Goal: Task Accomplishment & Management: Manage account settings

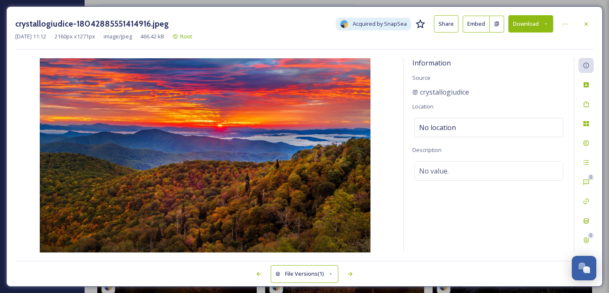
scroll to position [212, 0]
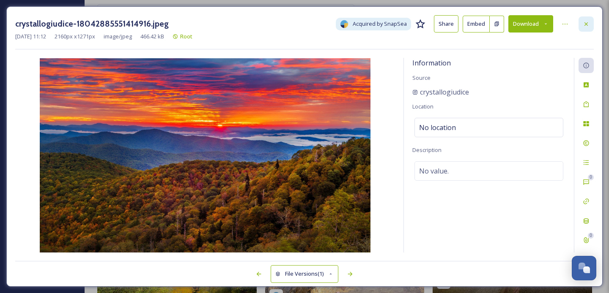
click at [581, 23] on div at bounding box center [585, 23] width 15 height 15
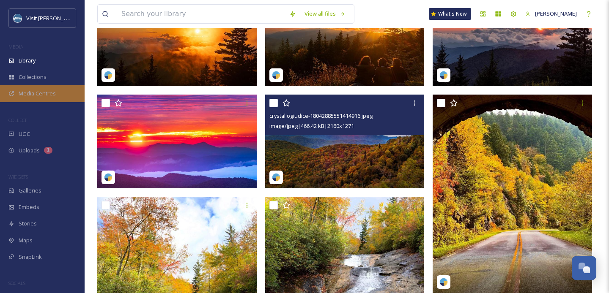
click at [41, 95] on span "Media Centres" at bounding box center [37, 94] width 37 height 8
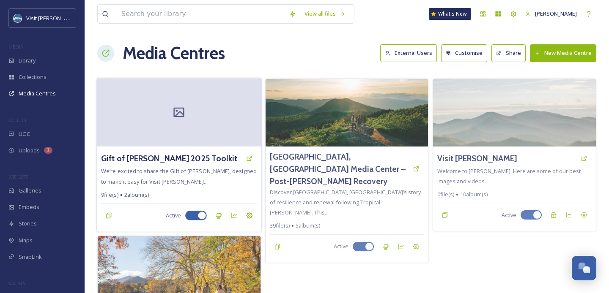
click at [143, 118] on div at bounding box center [179, 112] width 164 height 68
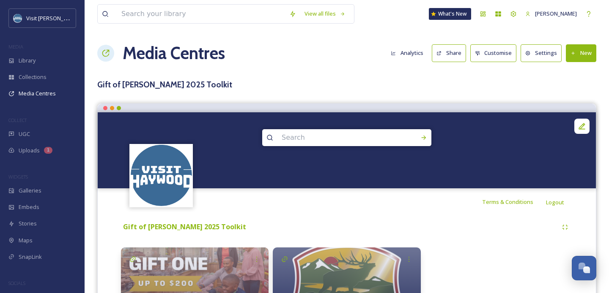
scroll to position [73, 0]
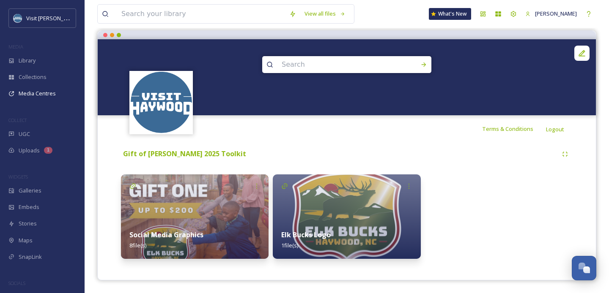
click at [181, 215] on img at bounding box center [194, 217] width 147 height 85
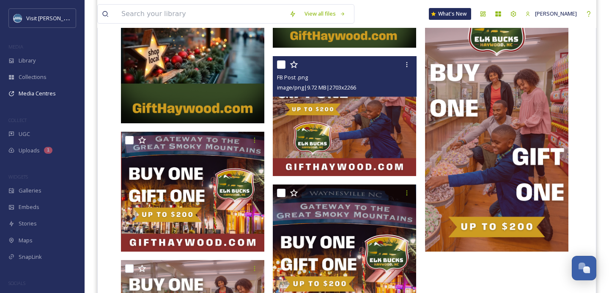
scroll to position [396, 0]
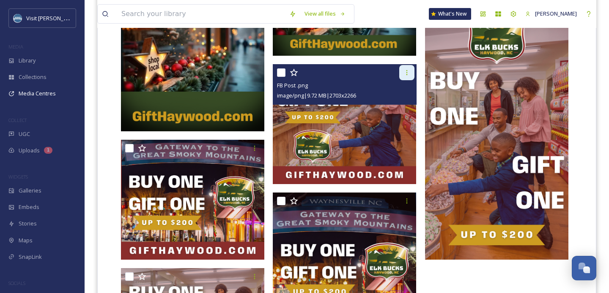
click at [408, 71] on icon at bounding box center [406, 72] width 7 height 7
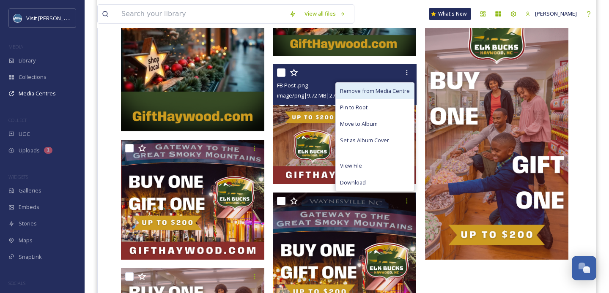
click at [381, 91] on span "Remove from Media Centre" at bounding box center [375, 91] width 70 height 8
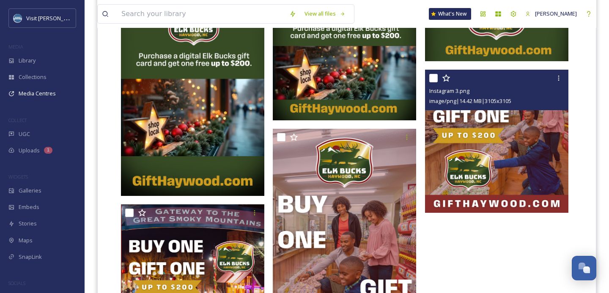
scroll to position [322, 0]
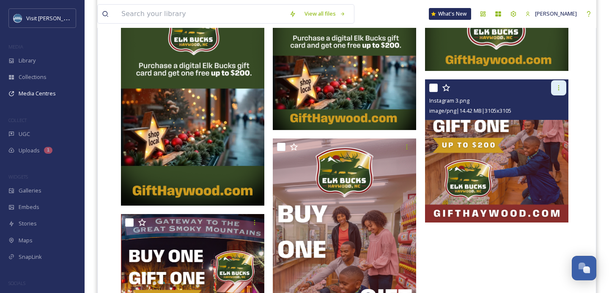
click at [555, 86] on icon at bounding box center [558, 88] width 7 height 7
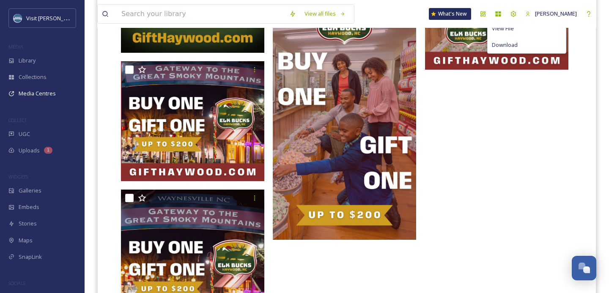
scroll to position [475, 0]
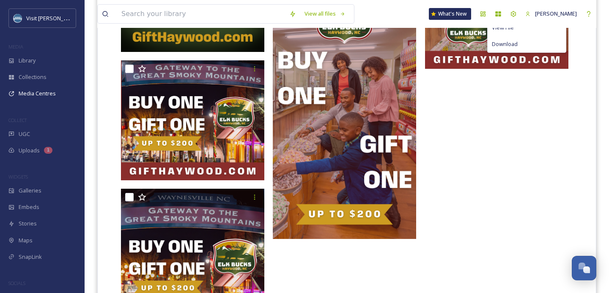
click at [484, 208] on div "Remove from Media Centre Pin to Root Move to Album Set as Album Cover View File…" at bounding box center [498, 66] width 147 height 539
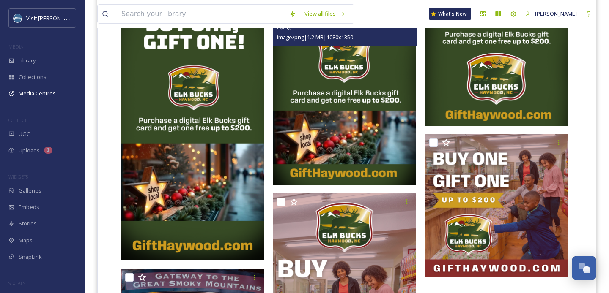
scroll to position [268, 0]
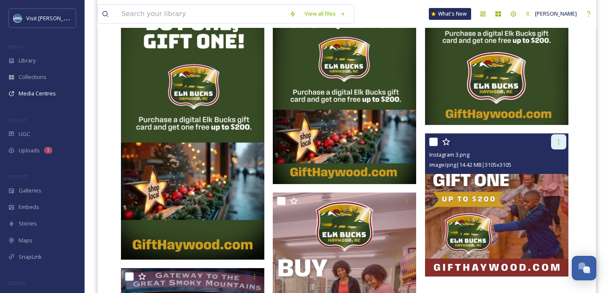
click at [555, 143] on icon at bounding box center [558, 142] width 7 height 7
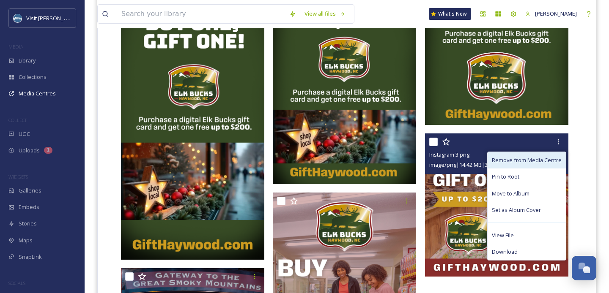
click at [517, 158] on span "Remove from Media Centre" at bounding box center [527, 160] width 70 height 8
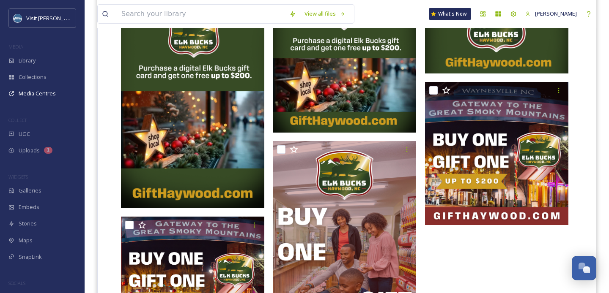
scroll to position [320, 0]
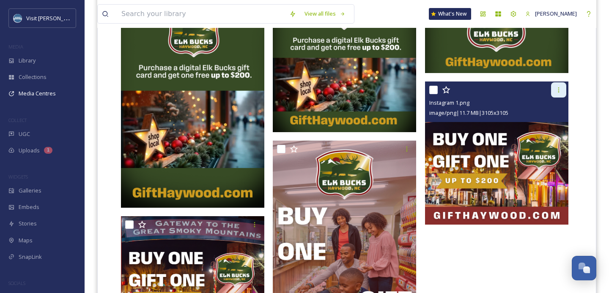
click at [555, 90] on icon at bounding box center [558, 90] width 7 height 7
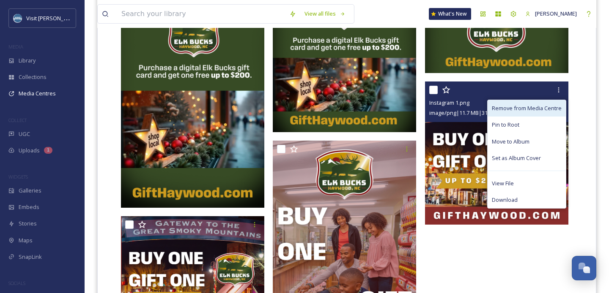
click at [532, 111] on span "Remove from Media Centre" at bounding box center [527, 108] width 70 height 8
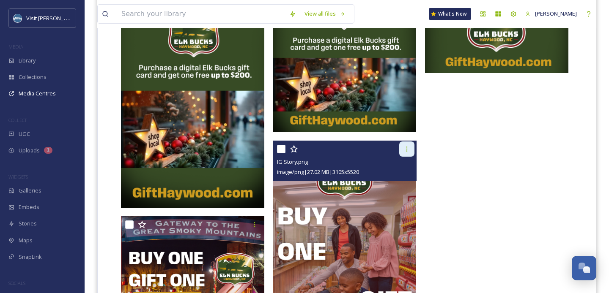
click at [411, 150] on div at bounding box center [406, 149] width 15 height 15
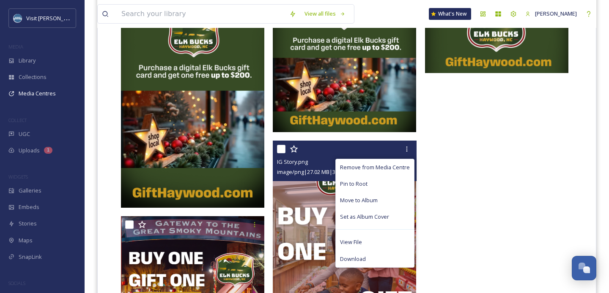
scroll to position [466, 0]
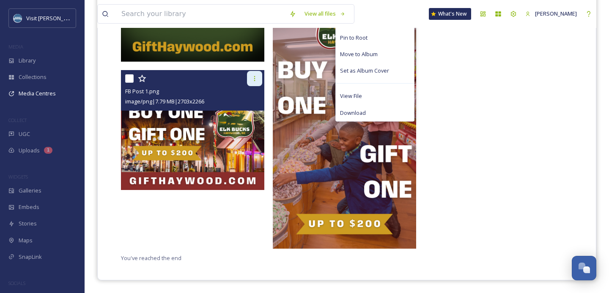
click at [254, 80] on icon at bounding box center [254, 78] width 7 height 7
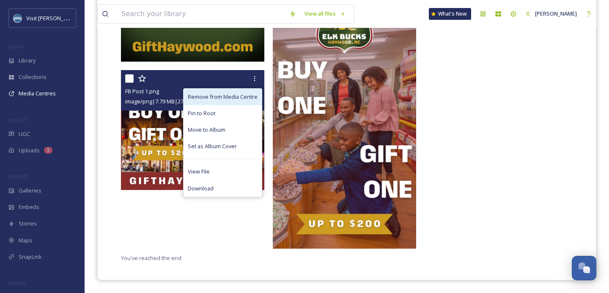
click at [224, 96] on span "Remove from Media Centre" at bounding box center [223, 97] width 70 height 8
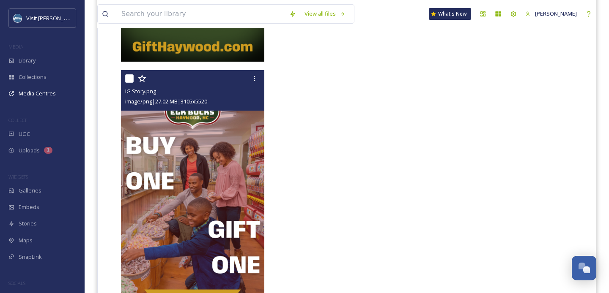
scroll to position [462, 0]
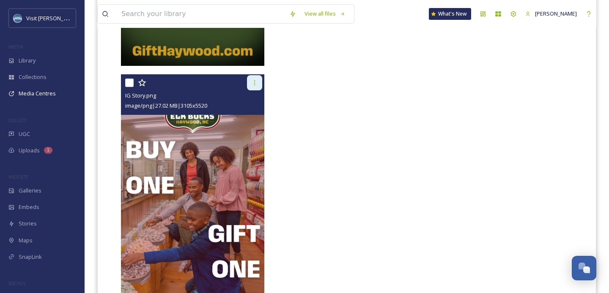
click at [257, 87] on div at bounding box center [254, 82] width 15 height 15
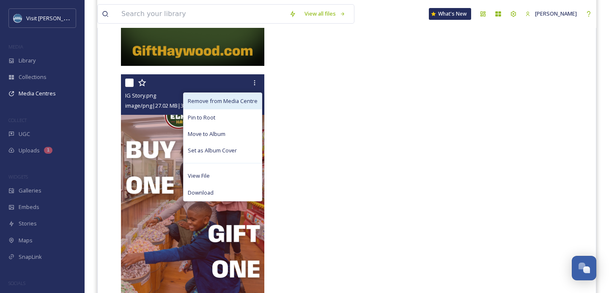
click at [233, 100] on span "Remove from Media Centre" at bounding box center [223, 101] width 70 height 8
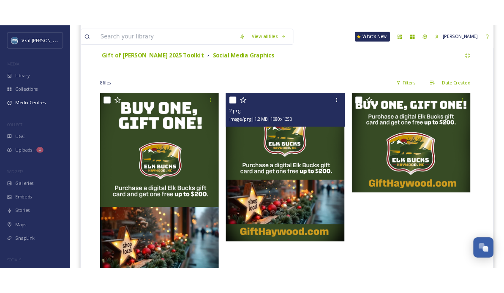
scroll to position [197, 0]
